Goal: Book appointment/travel/reservation

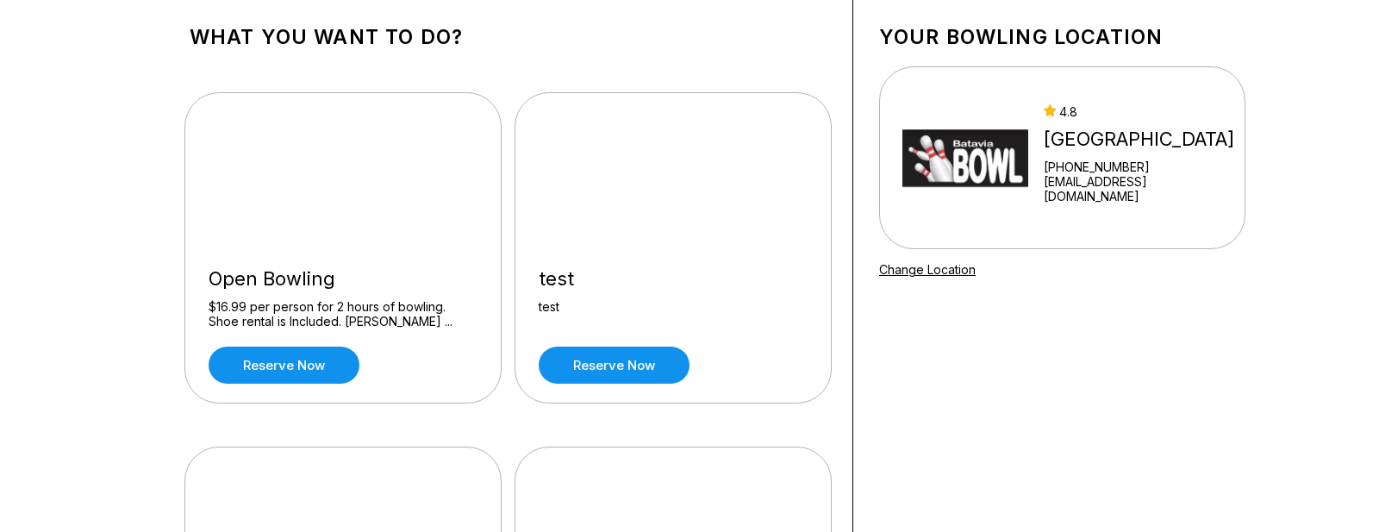
scroll to position [172, 0]
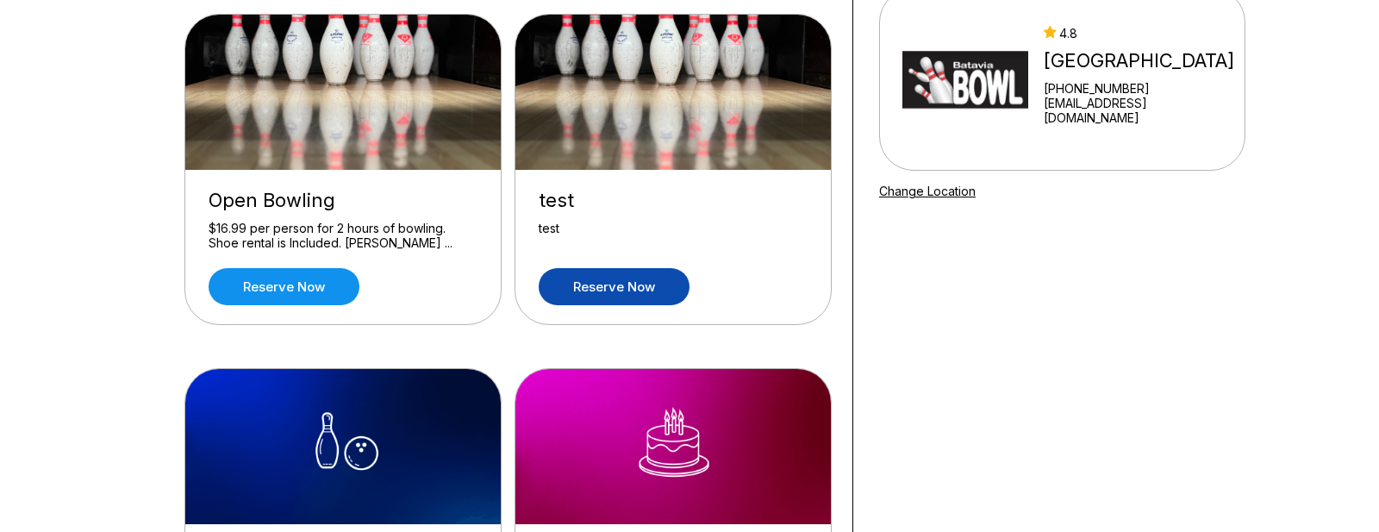
click at [612, 283] on link "Reserve now" at bounding box center [613, 286] width 151 height 37
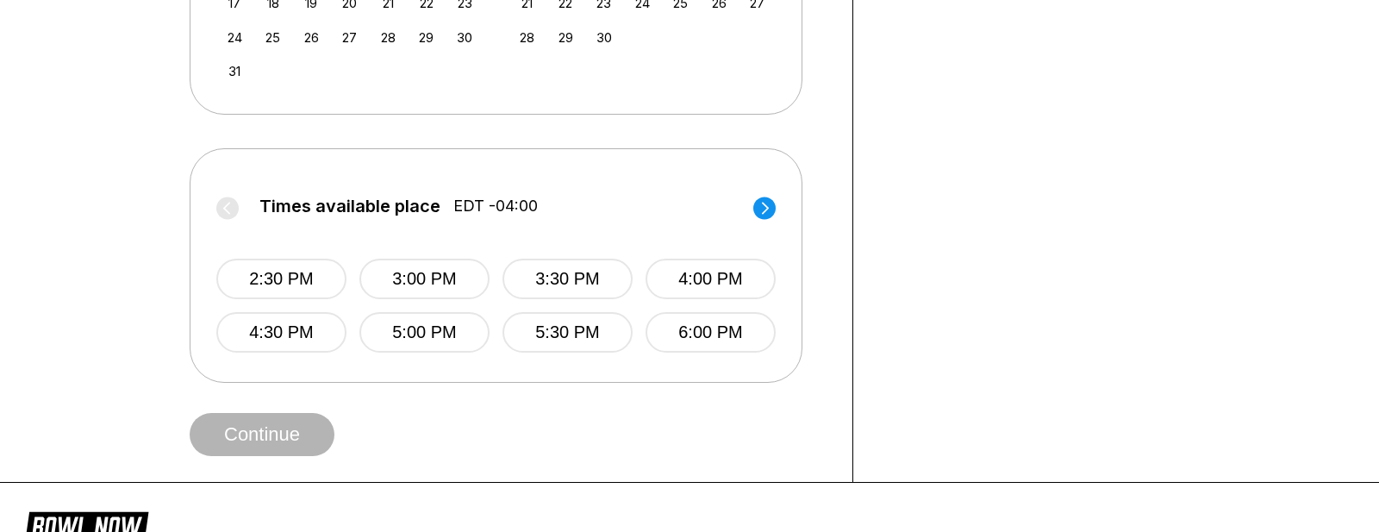
scroll to position [689, 0]
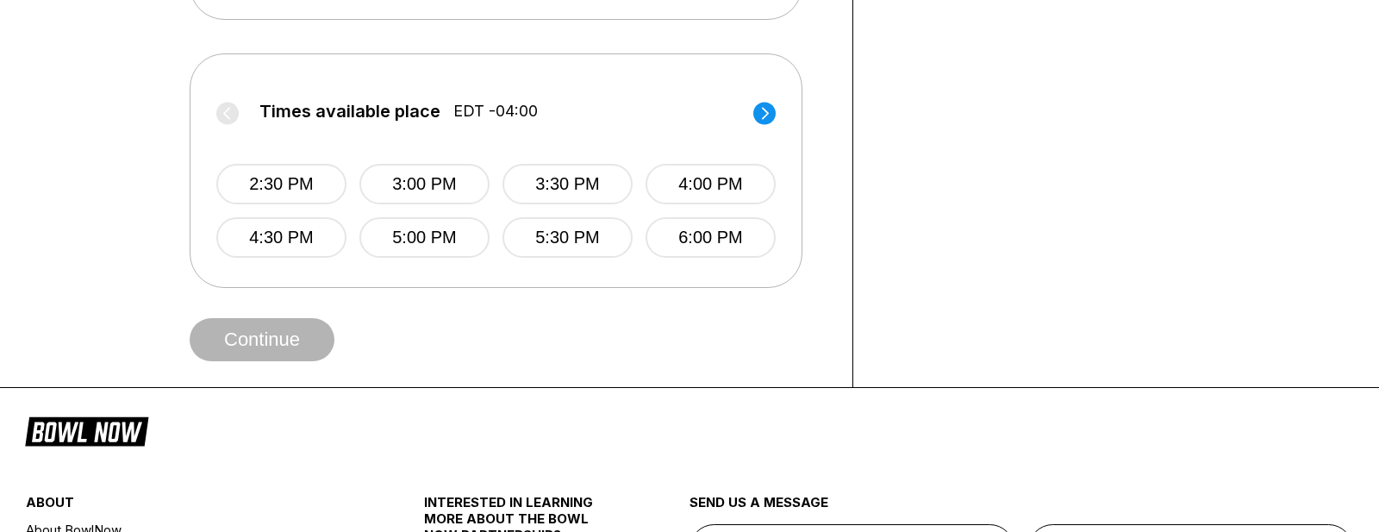
click at [763, 109] on circle at bounding box center [764, 113] width 22 height 22
click at [393, 183] on button "7:00 PM" at bounding box center [424, 184] width 130 height 40
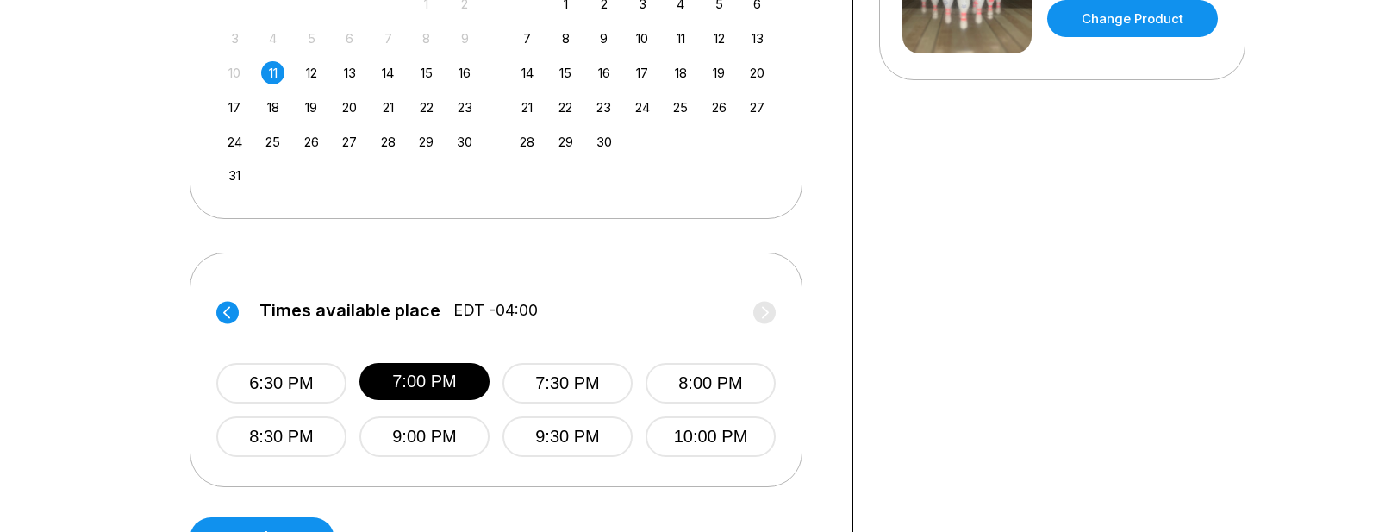
scroll to position [603, 0]
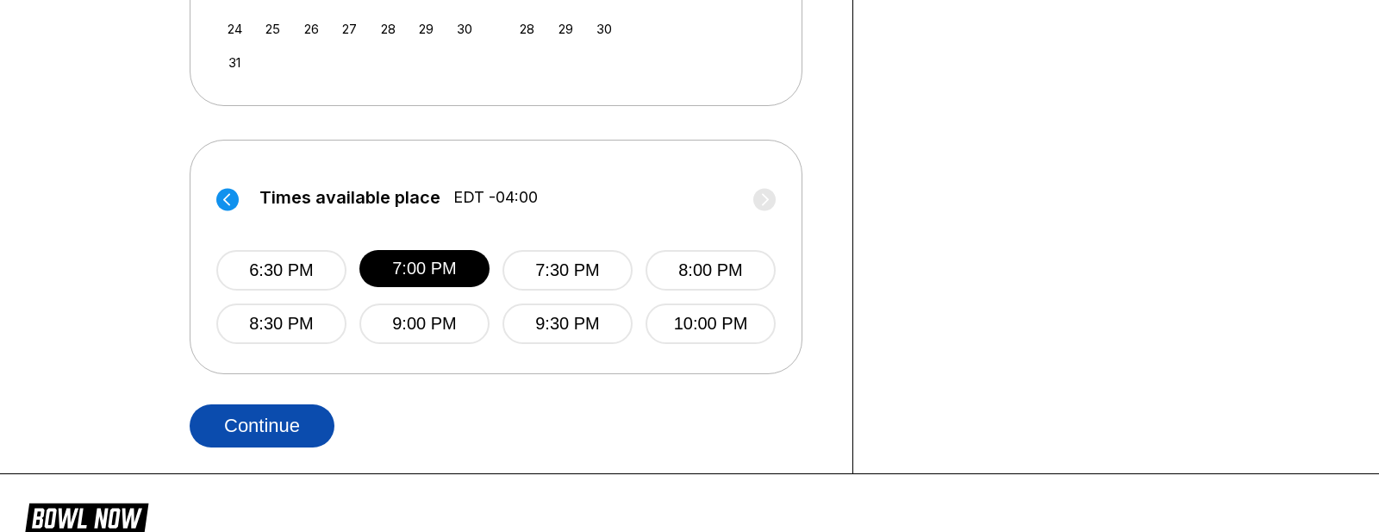
click at [295, 426] on button "Continue" at bounding box center [262, 425] width 145 height 43
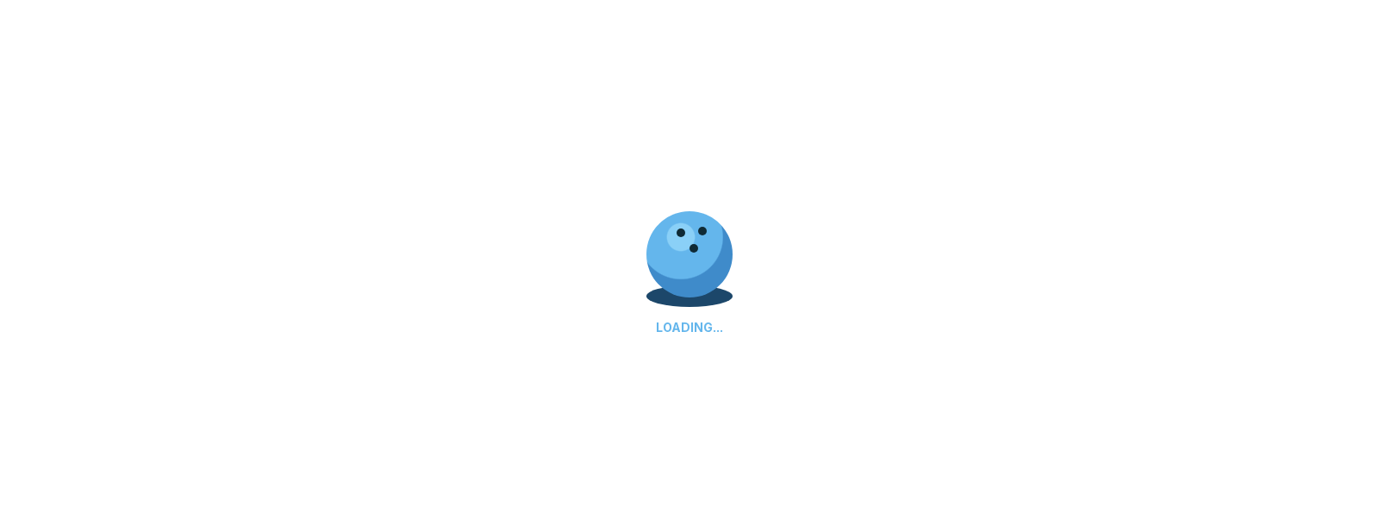
select select "**"
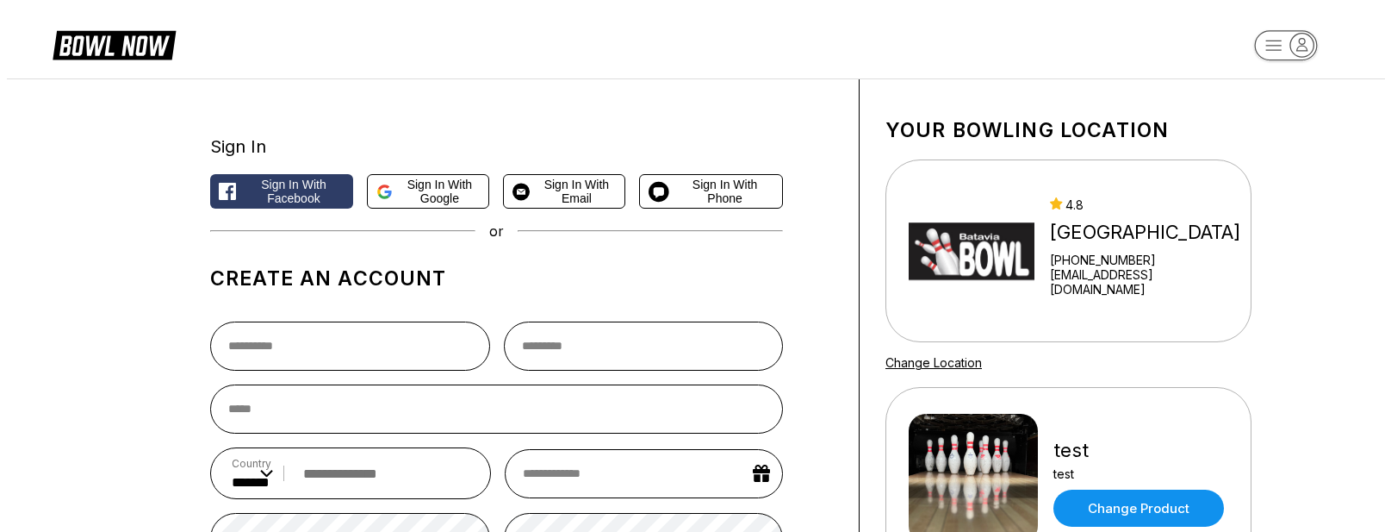
scroll to position [0, 0]
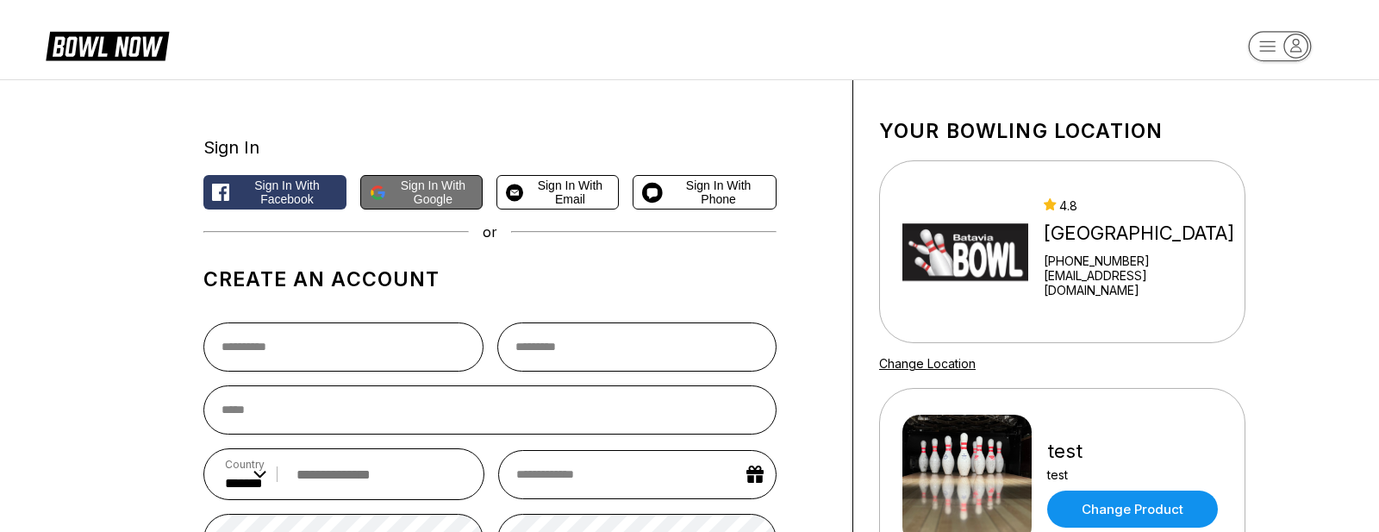
click at [408, 185] on span "Sign in with Google" at bounding box center [433, 192] width 81 height 28
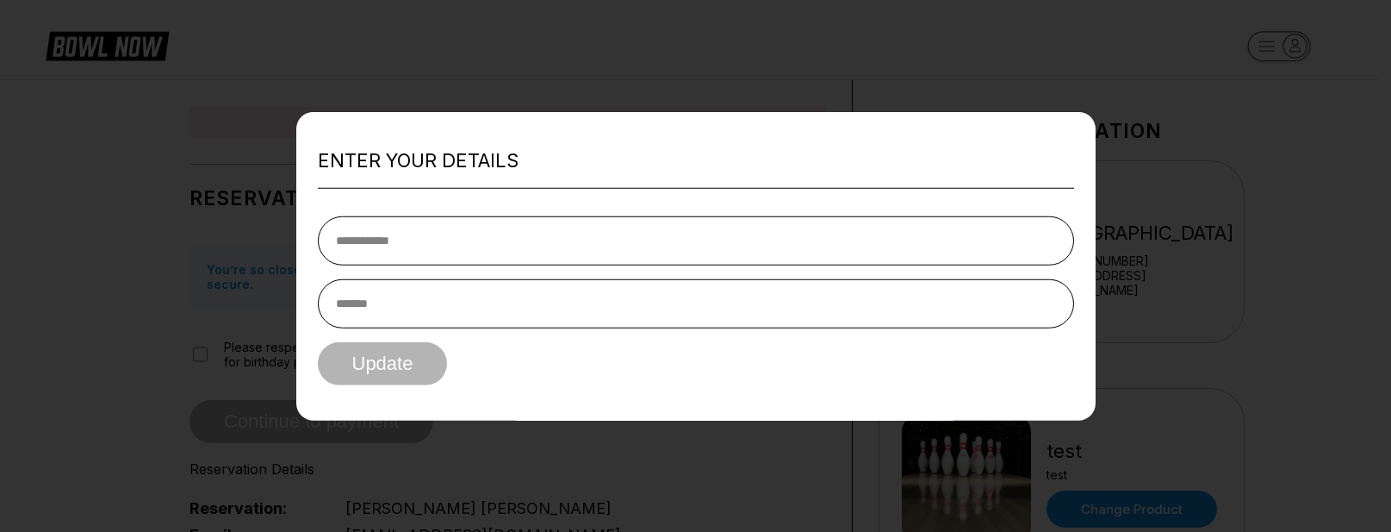
drag, startPoint x: 1036, startPoint y: 4, endPoint x: 1031, endPoint y: 33, distance: 28.9
click at [1036, 5] on div at bounding box center [695, 266] width 1391 height 532
click at [1031, 34] on div at bounding box center [695, 266] width 1391 height 532
click at [1031, 36] on div at bounding box center [695, 266] width 1391 height 532
